Goal: Navigation & Orientation: Find specific page/section

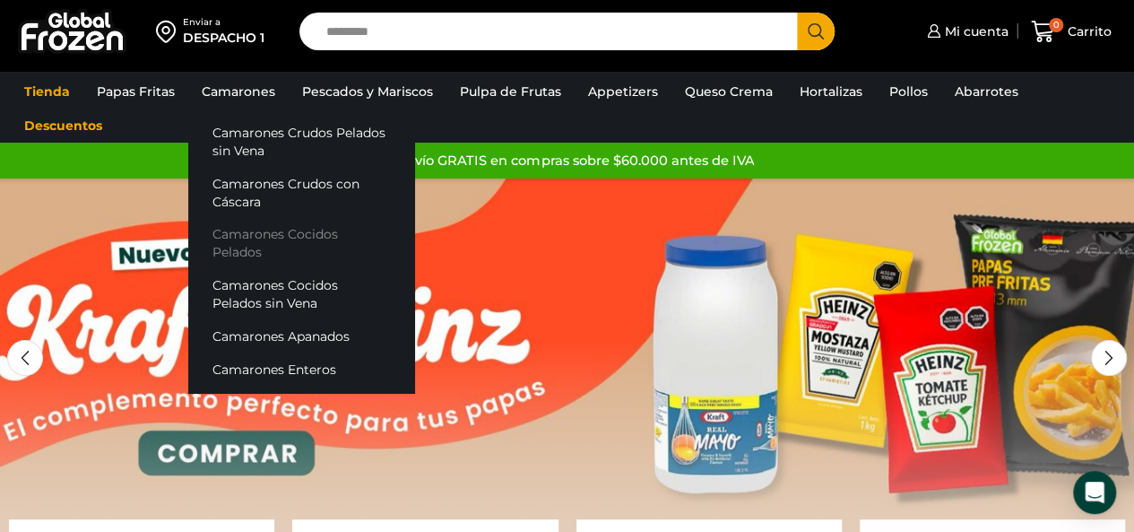
click at [244, 239] on link "Camarones Cocidos Pelados" at bounding box center [301, 243] width 226 height 51
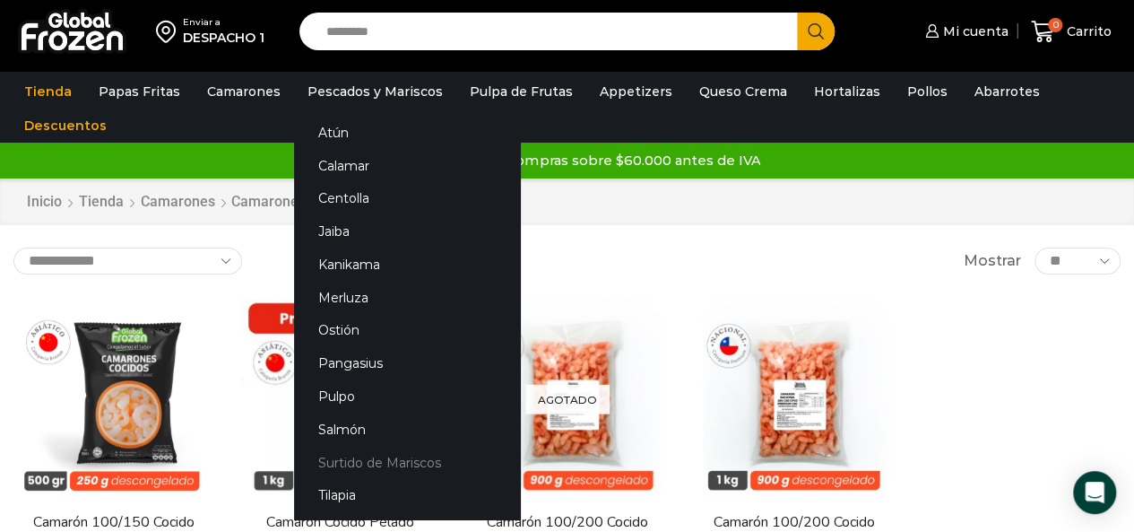
click at [407, 461] on link "Surtido de Mariscos" at bounding box center [407, 462] width 226 height 33
